Goal: Information Seeking & Learning: Learn about a topic

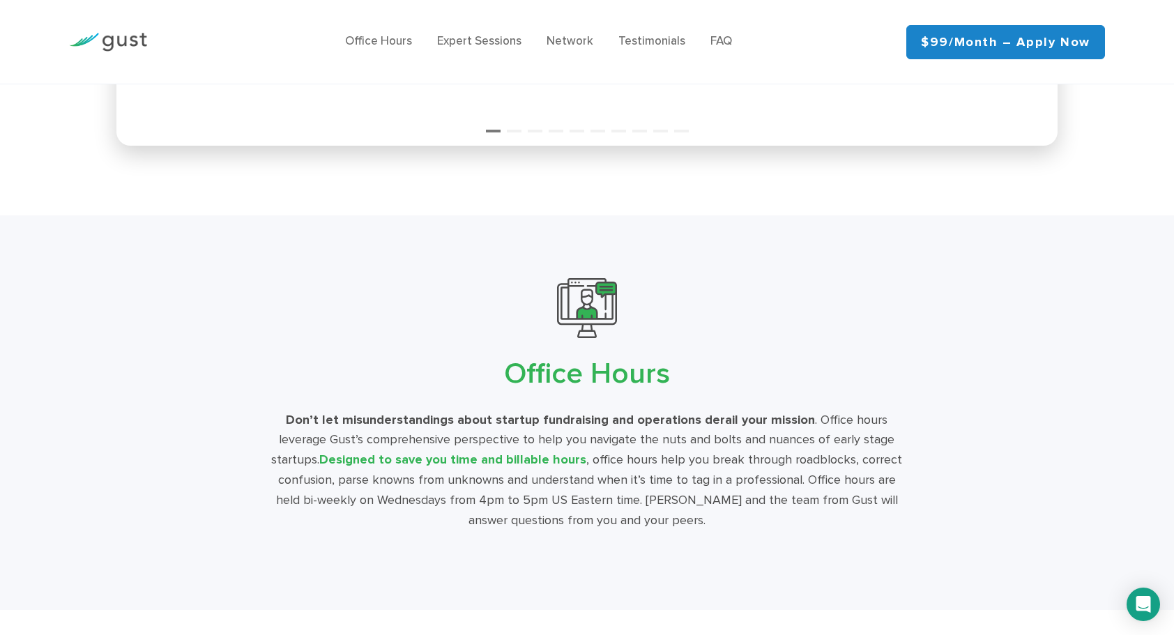
scroll to position [2297, 0]
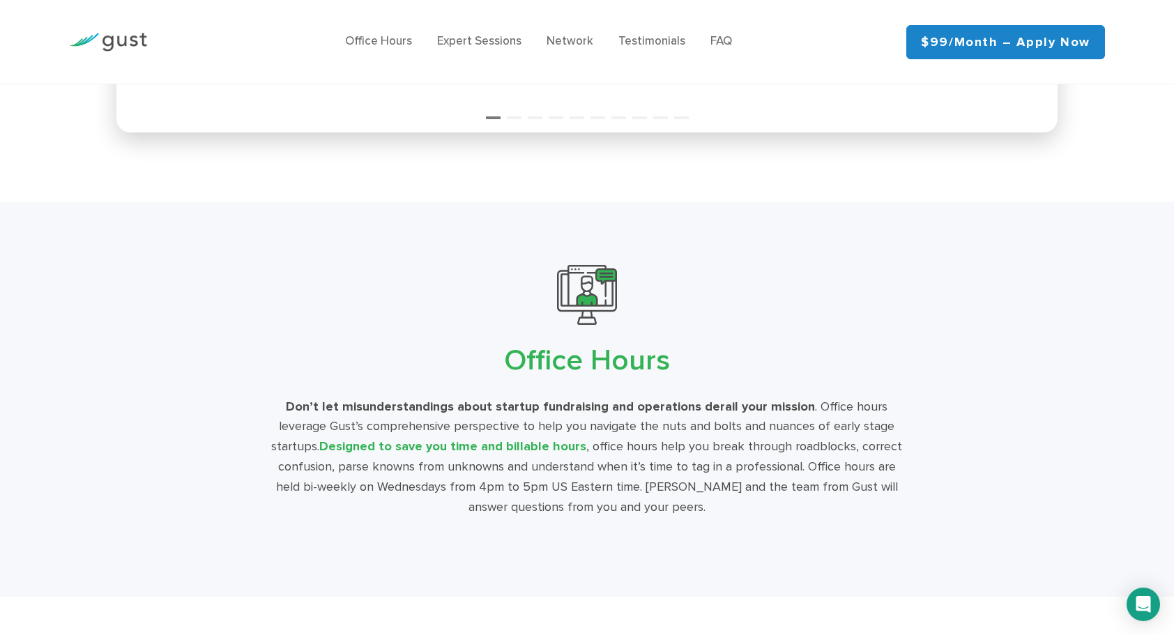
drag, startPoint x: 577, startPoint y: 234, endPoint x: 553, endPoint y: 254, distance: 31.3
drag, startPoint x: 945, startPoint y: 317, endPoint x: 570, endPoint y: 303, distance: 375.4
drag, startPoint x: 812, startPoint y: 315, endPoint x: 593, endPoint y: 315, distance: 218.3
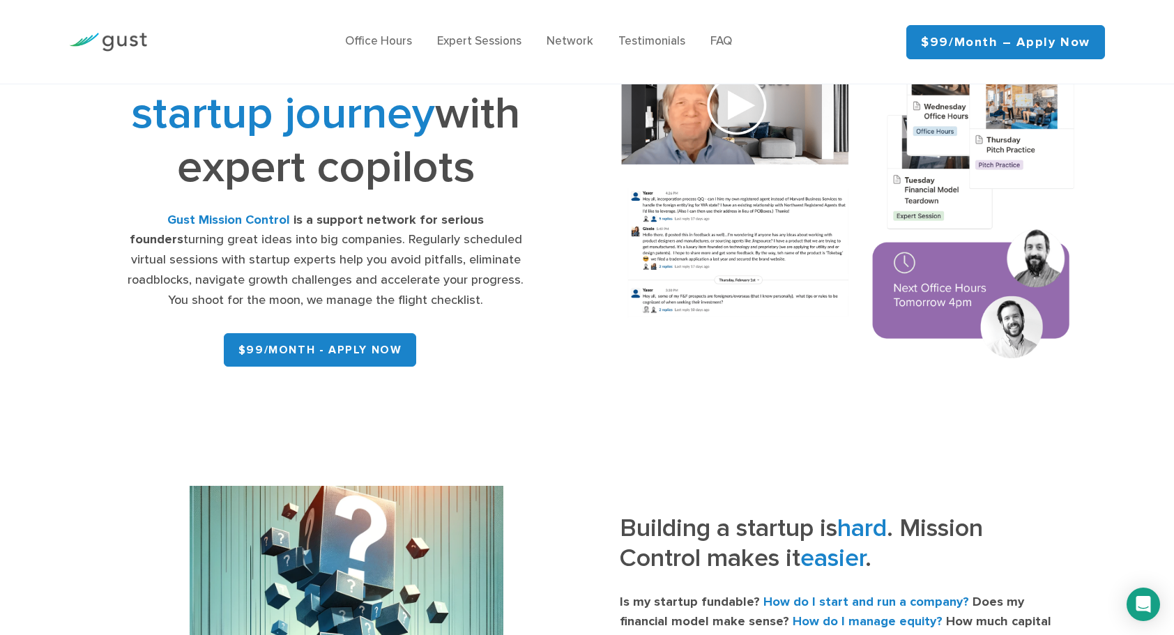
scroll to position [0, 0]
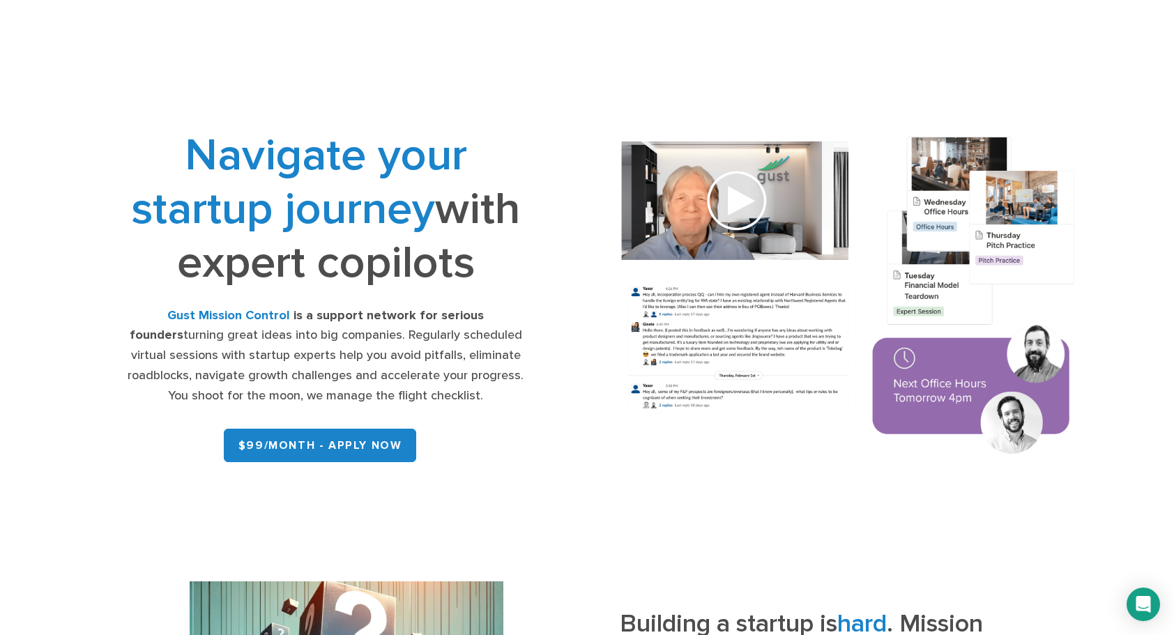
drag, startPoint x: 694, startPoint y: 141, endPoint x: 700, endPoint y: 145, distance: 7.5
click at [700, 145] on div "Navigate your startup journey with expert copilots Gust Mission Control is a su…" at bounding box center [587, 298] width 1046 height 358
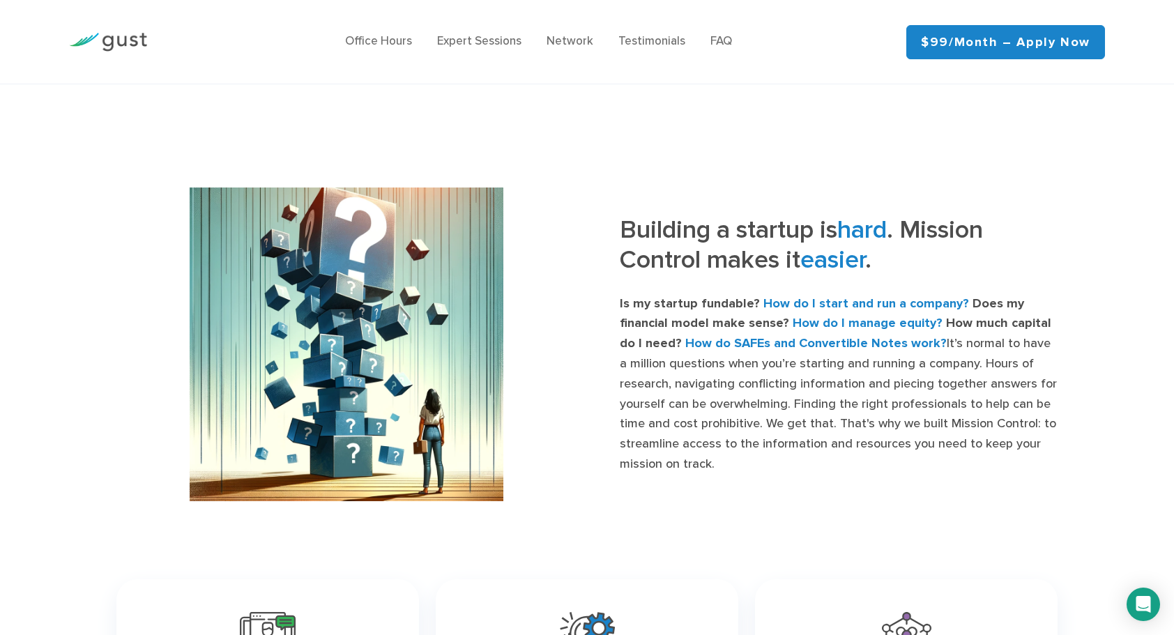
scroll to position [403, 0]
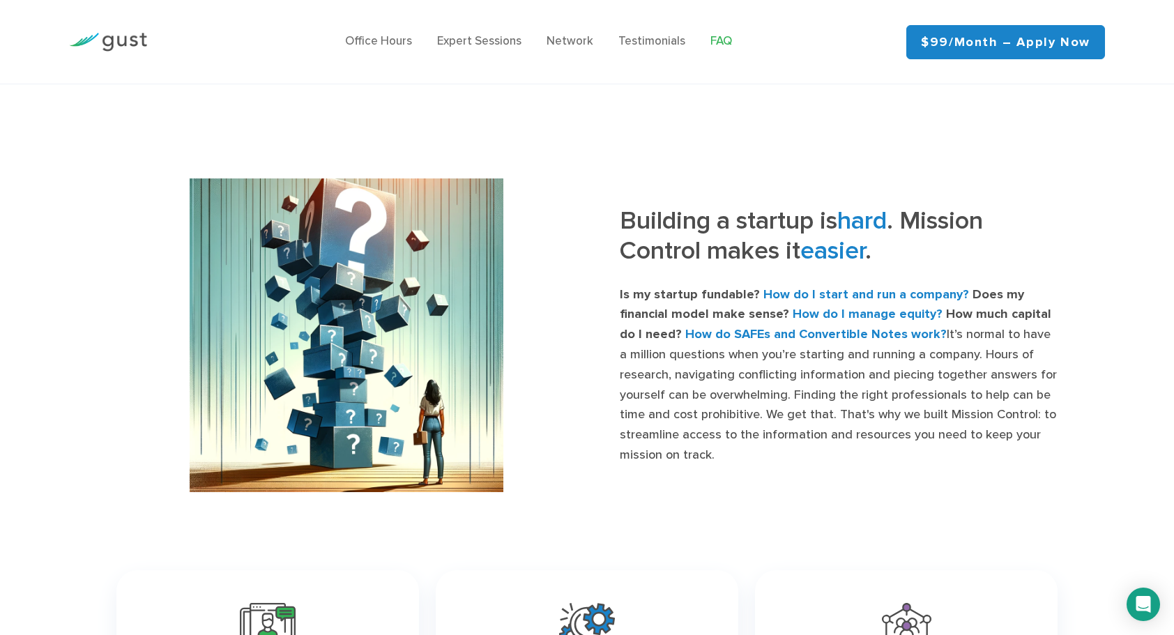
click at [732, 45] on link "FAQ" at bounding box center [722, 41] width 22 height 14
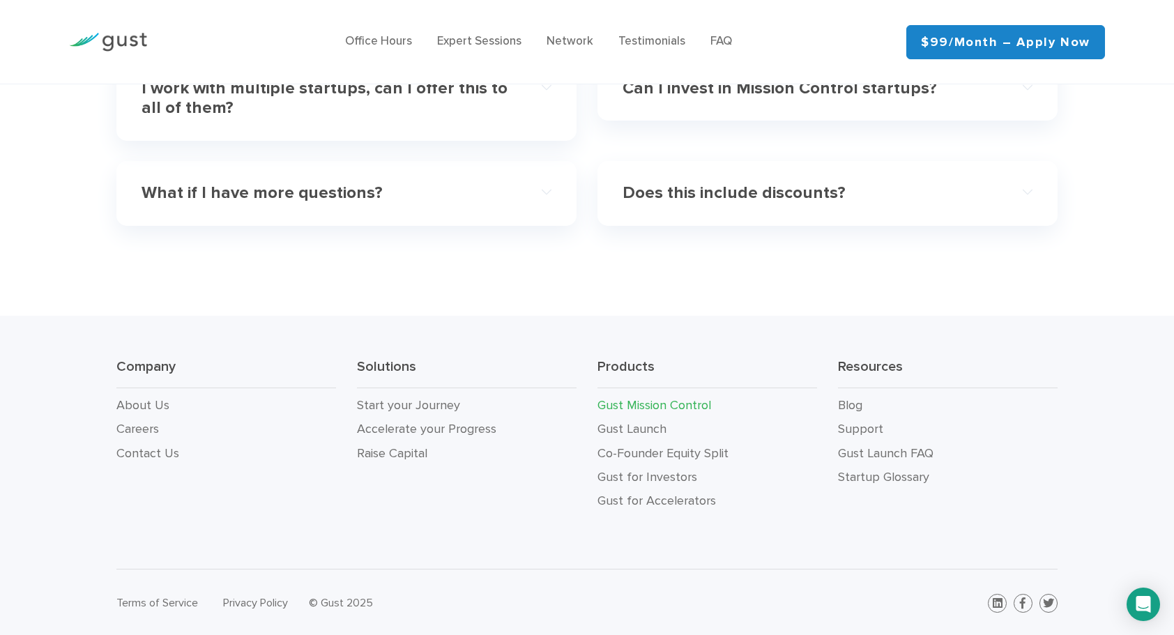
scroll to position [4640, 0]
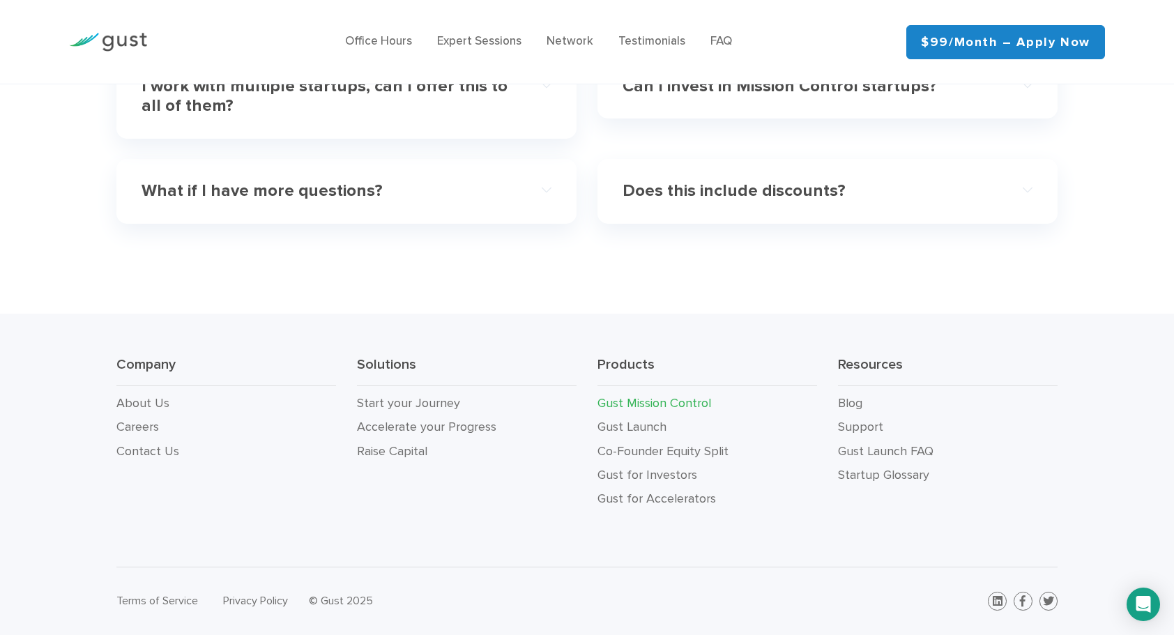
drag, startPoint x: 267, startPoint y: 328, endPoint x: 371, endPoint y: 342, distance: 104.8
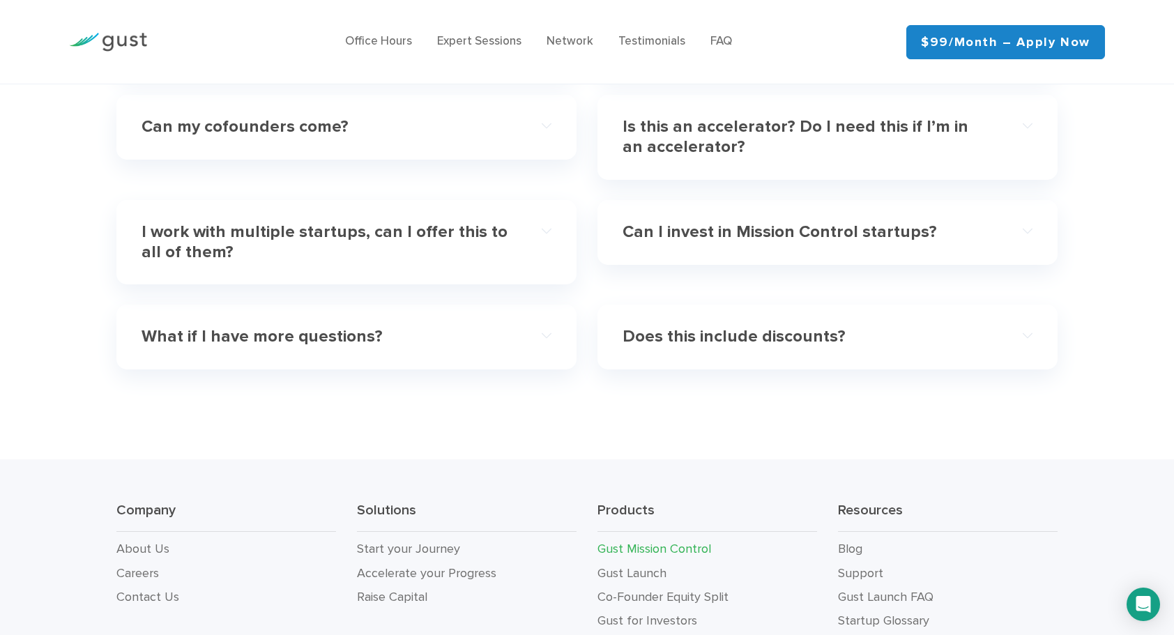
drag, startPoint x: 703, startPoint y: 300, endPoint x: 817, endPoint y: 391, distance: 145.8
drag, startPoint x: 695, startPoint y: 342, endPoint x: 801, endPoint y: 414, distance: 128.1
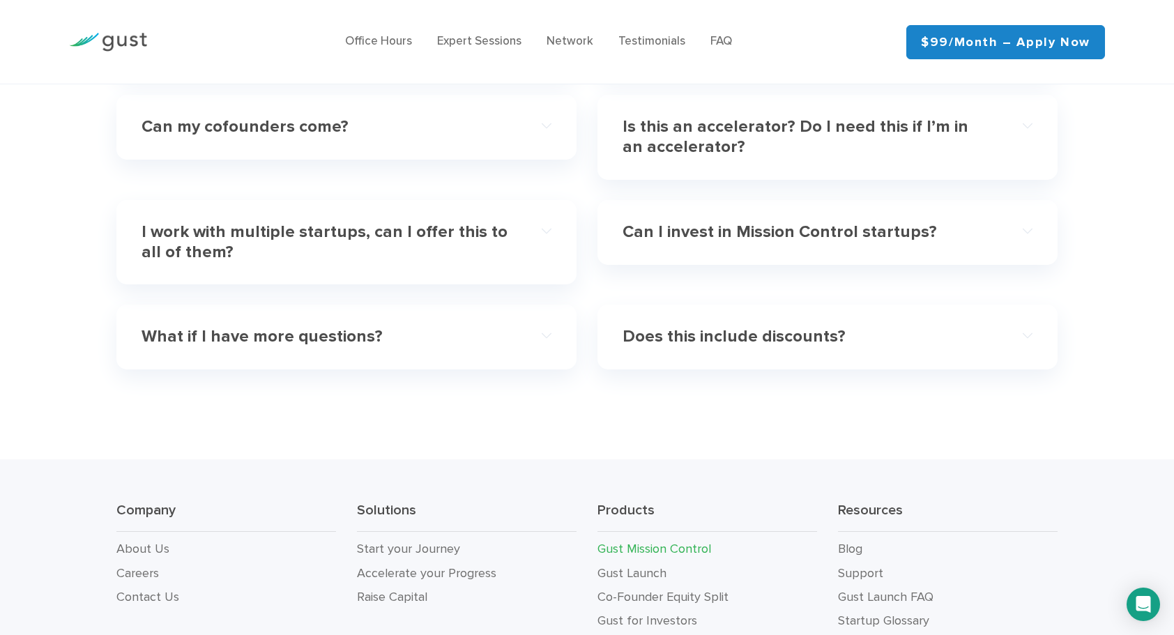
drag, startPoint x: 700, startPoint y: 452, endPoint x: 819, endPoint y: 501, distance: 128.5
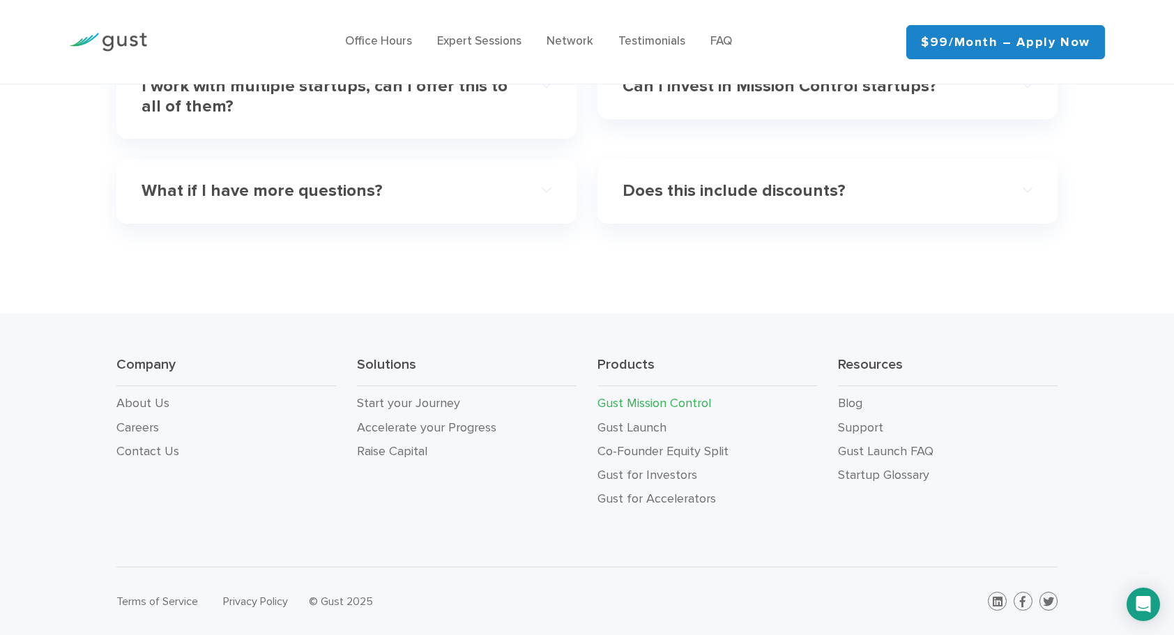
scroll to position [5033, 0]
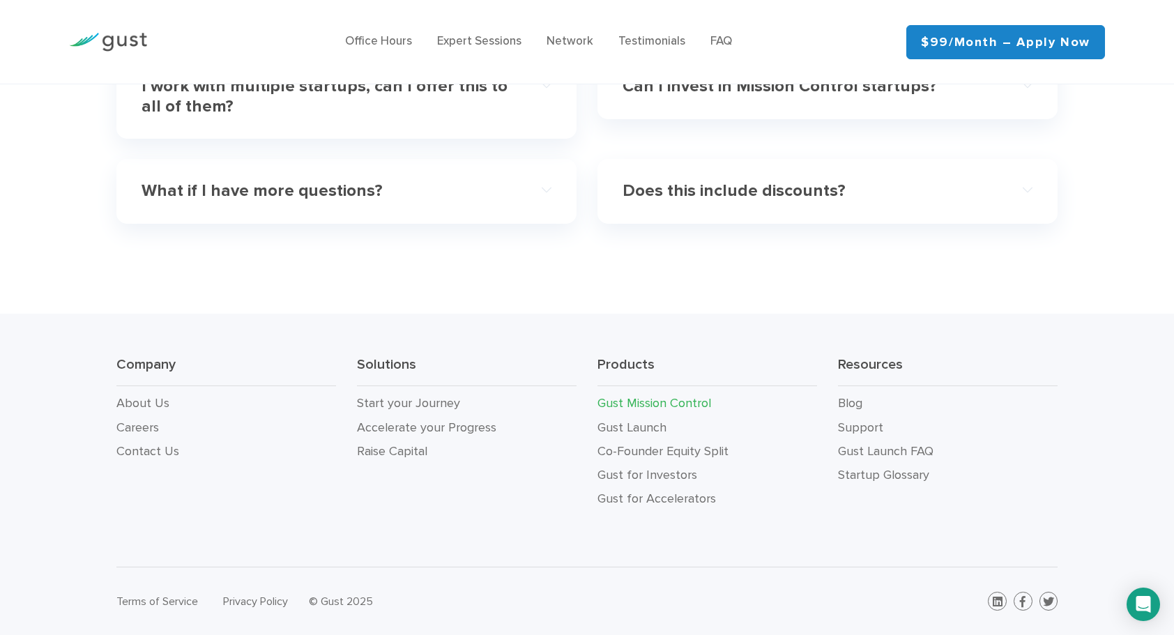
drag, startPoint x: 713, startPoint y: 335, endPoint x: 859, endPoint y: 340, distance: 146.5
drag, startPoint x: 816, startPoint y: 386, endPoint x: 921, endPoint y: 437, distance: 116.3
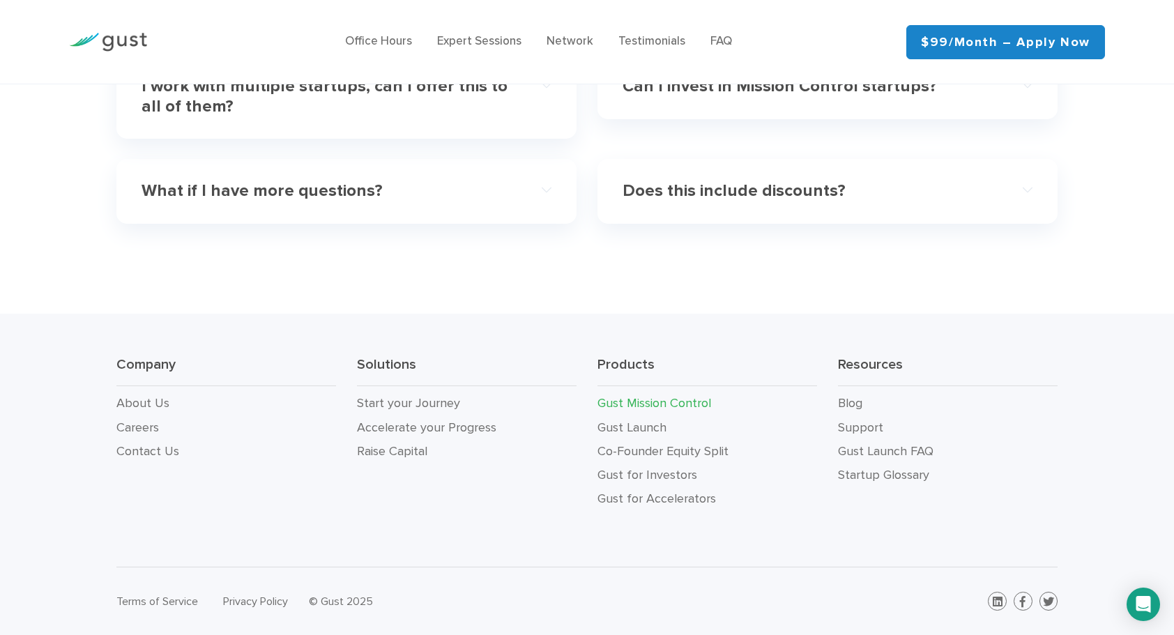
drag, startPoint x: 674, startPoint y: 483, endPoint x: 1027, endPoint y: 498, distance: 353.2
click at [439, 117] on h4 "I work with multiple startups, can I offer this to all of them?" at bounding box center [327, 97] width 370 height 40
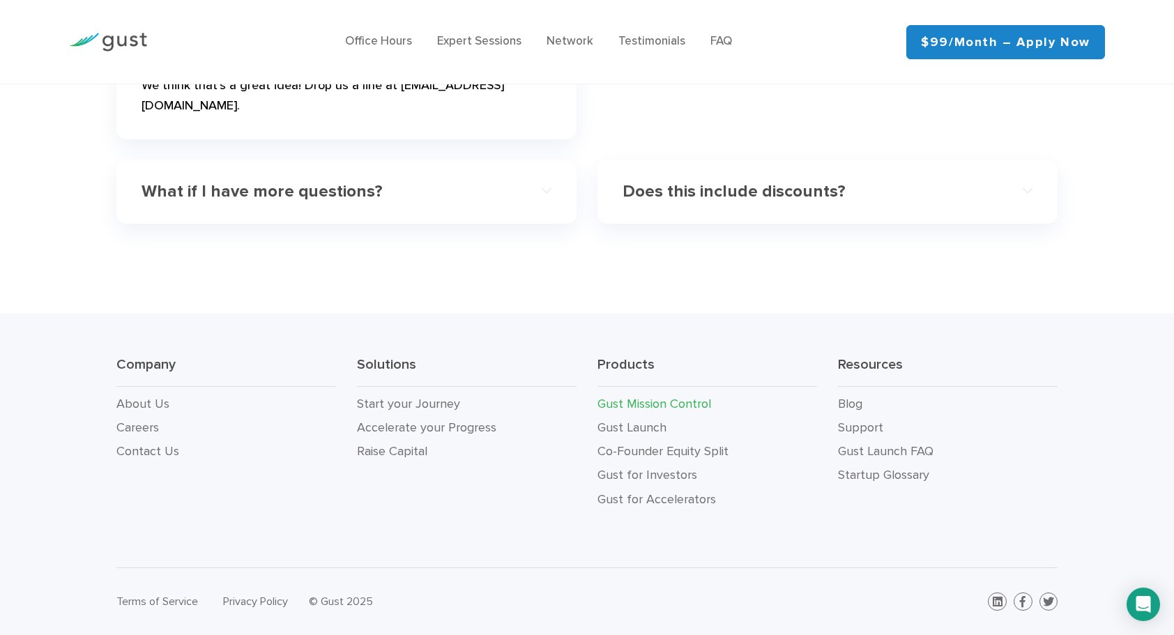
scroll to position [5027, 0]
click at [960, 44] on div "Can I invest in Mission Control startups?" at bounding box center [828, 22] width 410 height 43
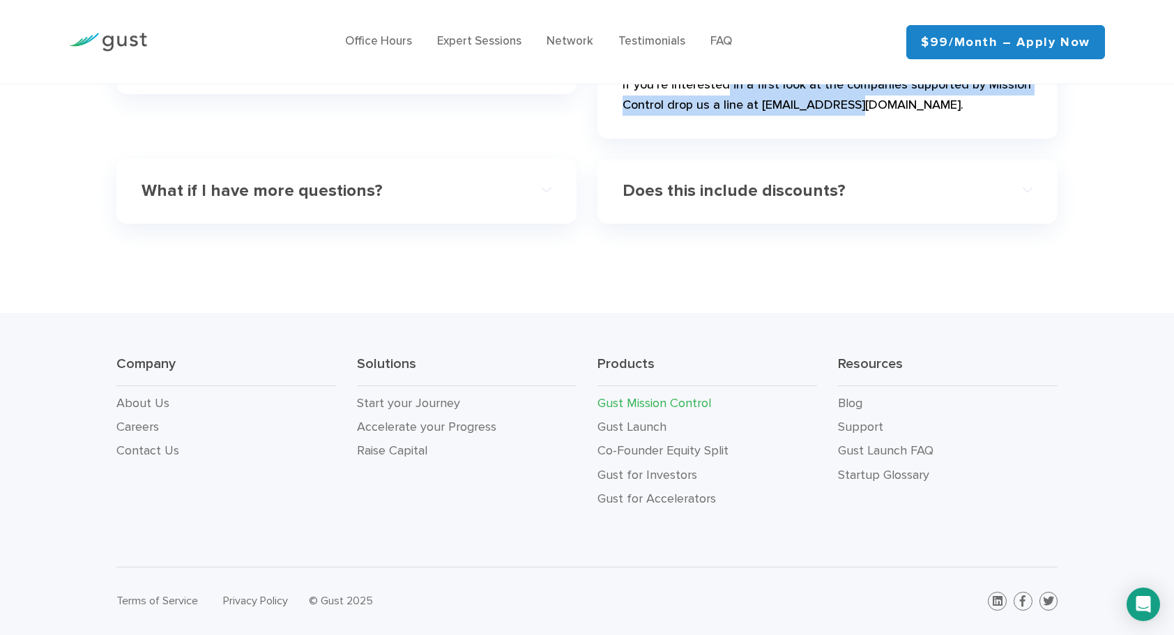
drag, startPoint x: 740, startPoint y: 217, endPoint x: 936, endPoint y: 245, distance: 197.9
click at [936, 121] on p "If you’re interested in a first look at the companies supported by Mission Cont…" at bounding box center [828, 98] width 410 height 46
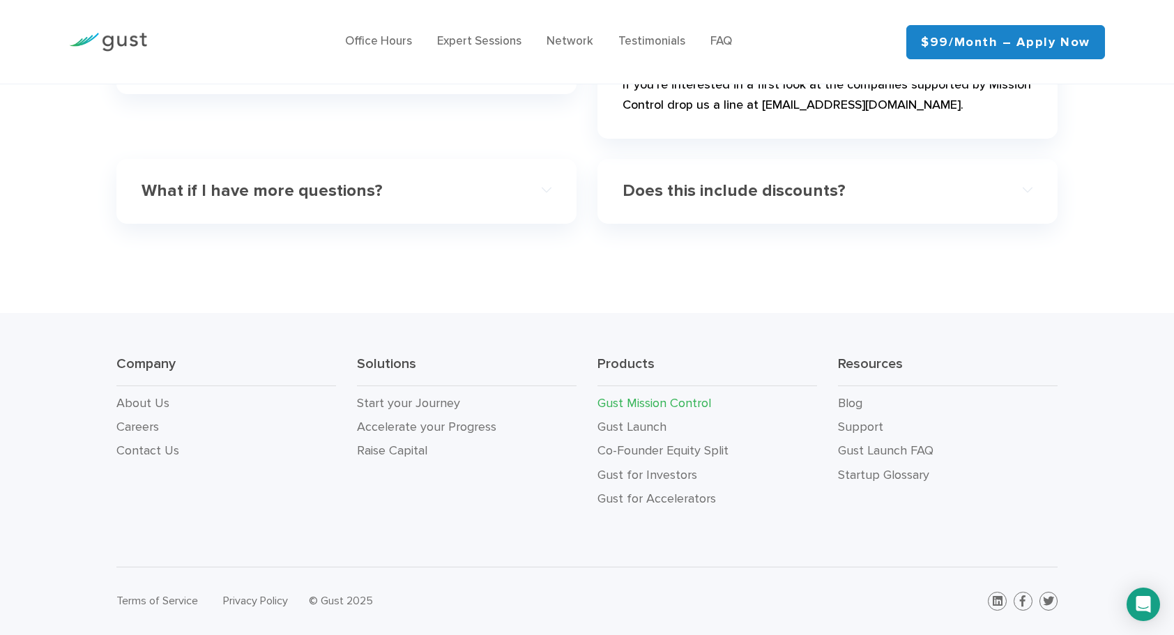
click at [856, 202] on h4 "Does this include discounts?" at bounding box center [808, 191] width 370 height 20
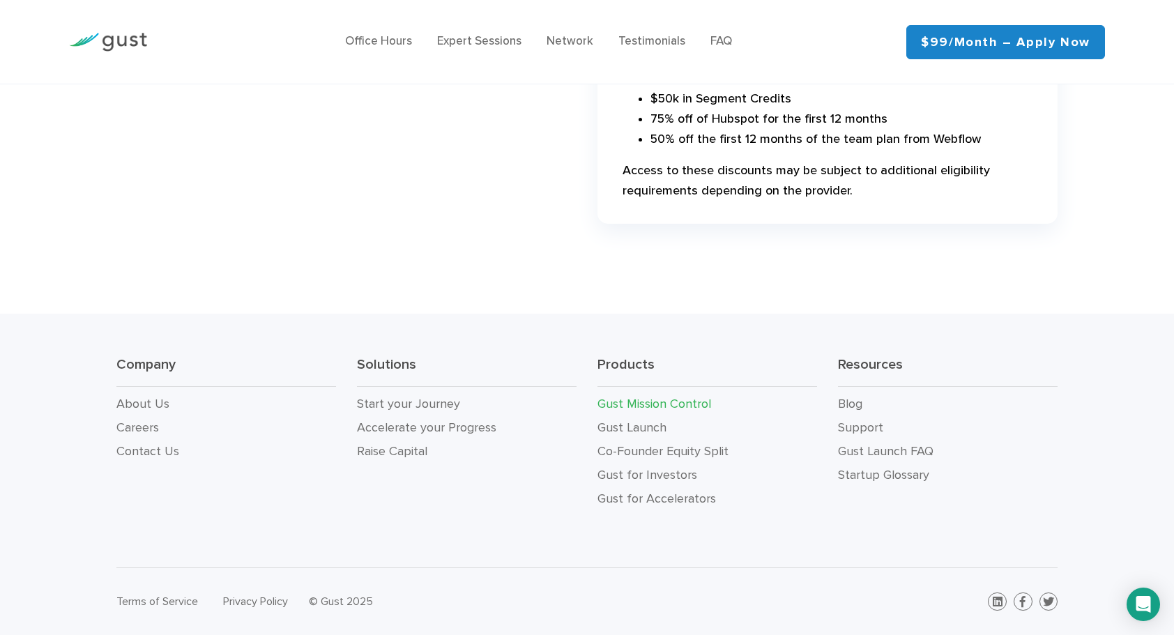
drag, startPoint x: 709, startPoint y: 340, endPoint x: 972, endPoint y: 467, distance: 292.0
click at [972, 213] on div "Yep, in addition to 40% off on all Gust software you’ll have access to exclusiv…" at bounding box center [828, 63] width 410 height 301
click at [946, 63] on p "And, yeah, you’ll also have access to the standard set of discounts offered by …" at bounding box center [828, 30] width 410 height 66
drag, startPoint x: 741, startPoint y: 499, endPoint x: 831, endPoint y: 499, distance: 90.0
click at [831, 90] on li "$5k in AWS Activate Credits" at bounding box center [842, 80] width 382 height 20
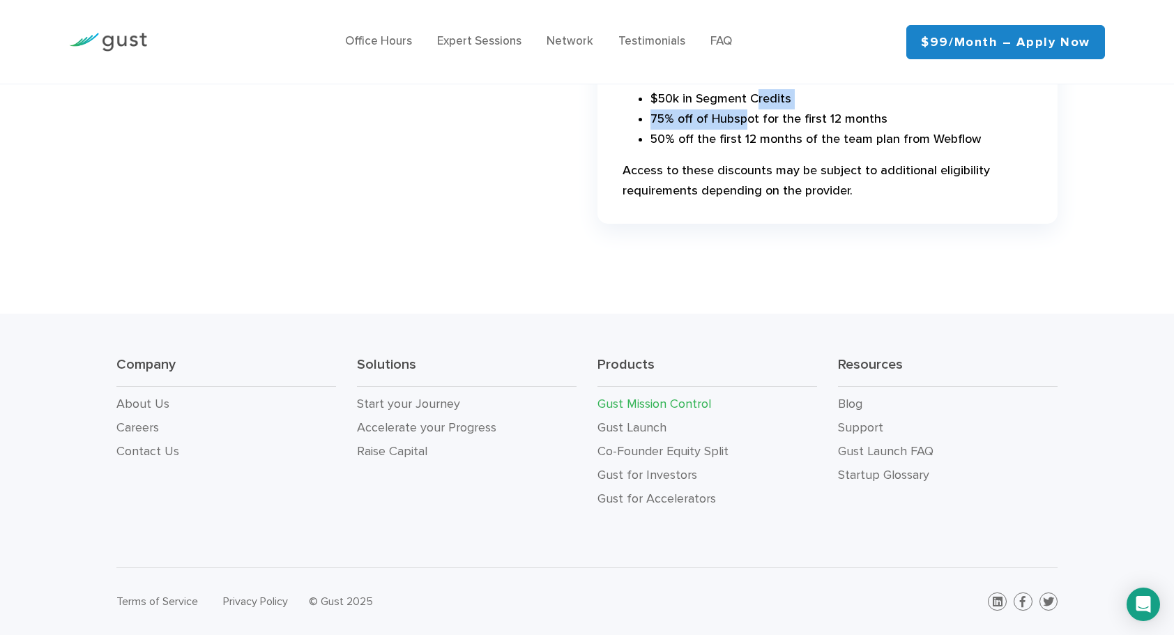
drag, startPoint x: 771, startPoint y: 528, endPoint x: 759, endPoint y: 534, distance: 14.0
click at [760, 150] on ul "$5k in AWS Activate Credits $50k in Segment Credits 75% off of Hubspot for the …" at bounding box center [828, 110] width 410 height 80
click at [787, 130] on li "75% off of Hubspot for the first 12 months" at bounding box center [842, 119] width 382 height 20
click at [151, 421] on link "Careers" at bounding box center [137, 428] width 43 height 15
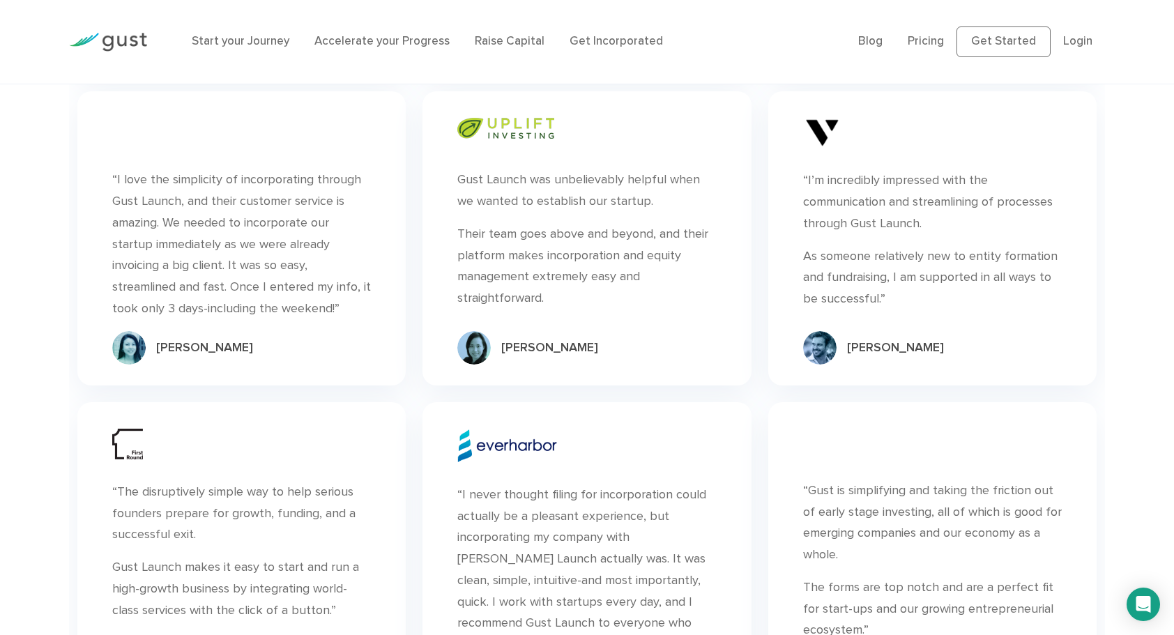
scroll to position [1906, 0]
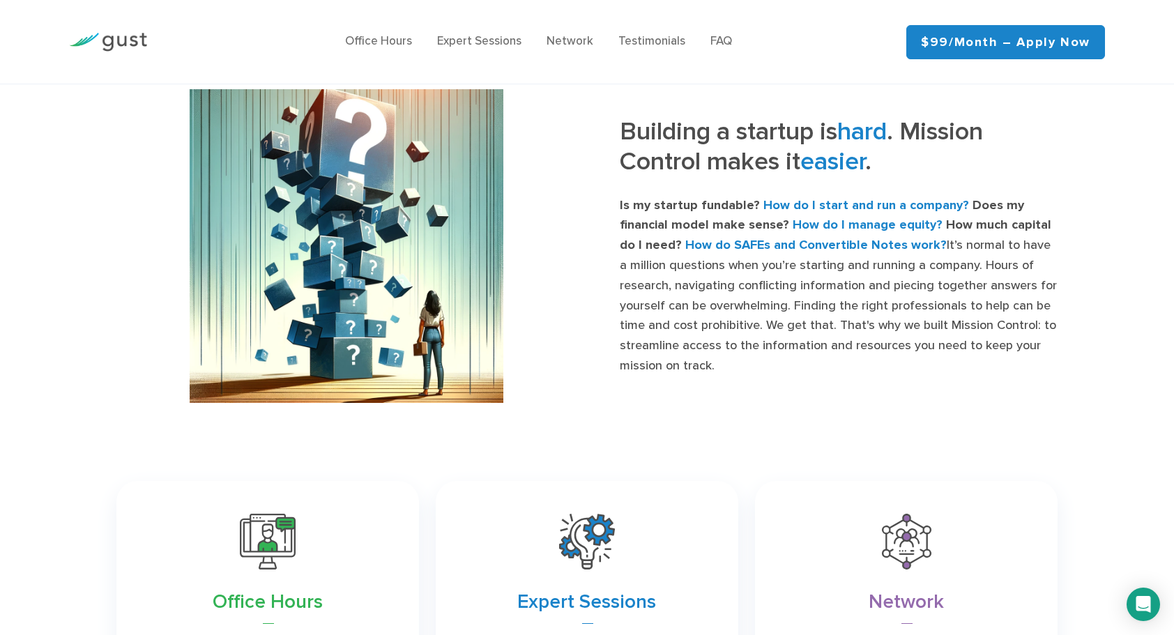
scroll to position [4500, 0]
